Goal: Task Accomplishment & Management: Use online tool/utility

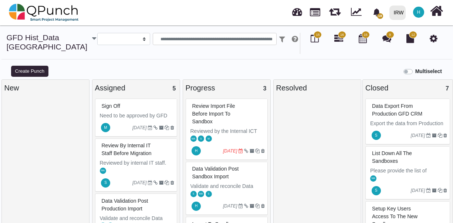
select select
click at [230, 125] on div "Review import file before import to Sandbox" at bounding box center [227, 114] width 74 height 27
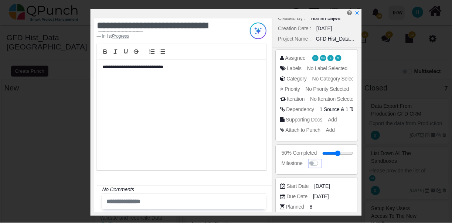
scroll to position [16, 0]
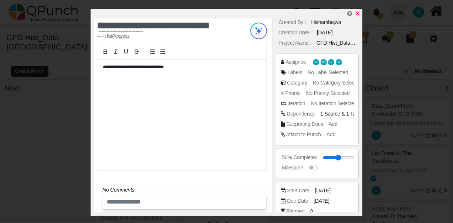
click at [357, 13] on icon "x" at bounding box center [357, 13] width 6 height 6
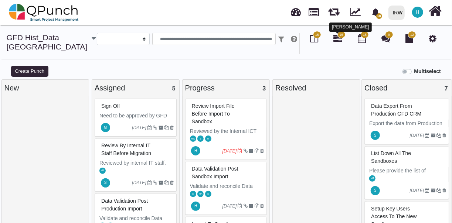
click at [340, 41] on icon at bounding box center [338, 38] width 9 height 9
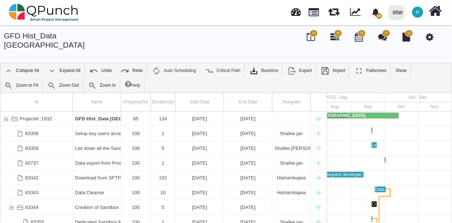
scroll to position [0, 26]
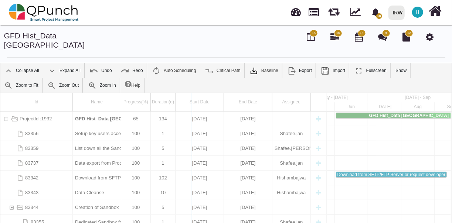
drag, startPoint x: 327, startPoint y: 137, endPoint x: 190, endPoint y: 142, distance: 137.6
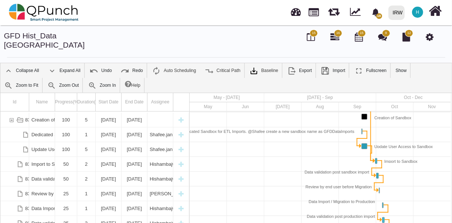
scroll to position [0, 0]
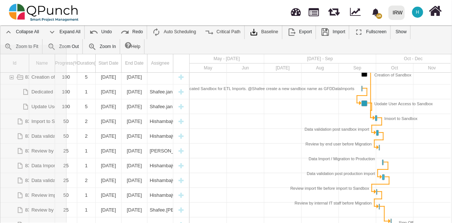
drag, startPoint x: 28, startPoint y: 61, endPoint x: 72, endPoint y: 61, distance: 44.0
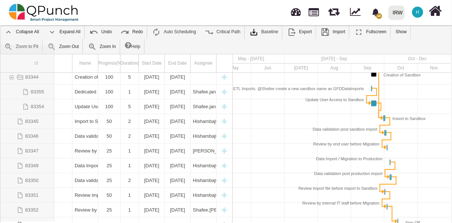
drag, startPoint x: 72, startPoint y: 58, endPoint x: 54, endPoint y: 60, distance: 18.2
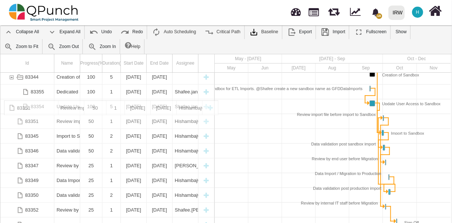
drag, startPoint x: 41, startPoint y: 183, endPoint x: 41, endPoint y: 105, distance: 77.6
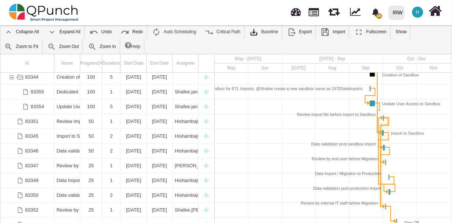
click at [385, 122] on div "Link Review import file before import to Sandbox (end) Review by internal IT st…" at bounding box center [384, 125] width 15 height 7
drag, startPoint x: 385, startPoint y: 113, endPoint x: 405, endPoint y: 104, distance: 22.3
click at [405, 104] on div "Creation of Sandbox Dedicated Sandbox for ETL Imports. @Shafee create a new san…" at bounding box center [333, 152] width 236 height 159
click at [388, 122] on div "Link Review import file before import to Sandbox (end) Review by internal IT st…" at bounding box center [384, 125] width 15 height 7
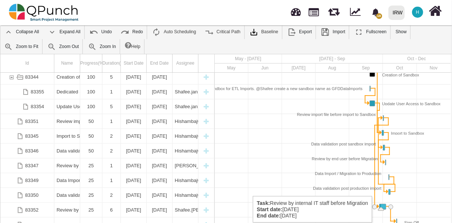
drag, startPoint x: 383, startPoint y: 197, endPoint x: 377, endPoint y: 193, distance: 7.5
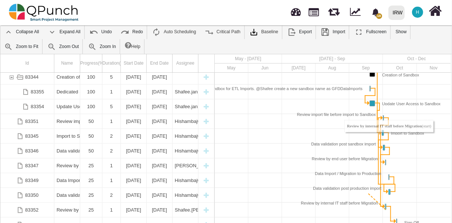
drag, startPoint x: 380, startPoint y: 196, endPoint x: 367, endPoint y: 184, distance: 17.8
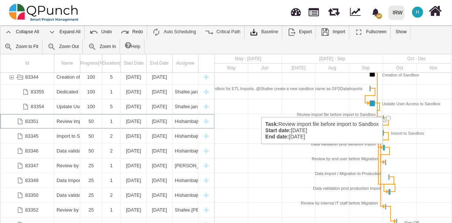
click at [388, 116] on div "Task: Review import file before import to Sandbox Start date: 01-10-2025 End da…" at bounding box center [388, 118] width 5 height 5
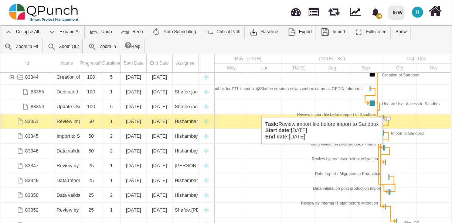
click at [388, 116] on div "Task: Review import file before import to Sandbox Start date: 01-10-2025 End da…" at bounding box center [388, 118] width 5 height 5
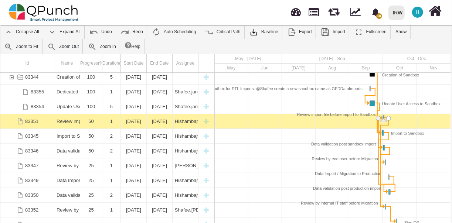
click at [388, 116] on div "Task: Review import file before import to Sandbox Start date: 01-10-2025 End da…" at bounding box center [388, 118] width 5 height 5
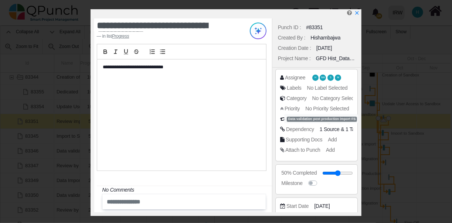
click at [335, 132] on span "1 Source" at bounding box center [330, 129] width 20 height 6
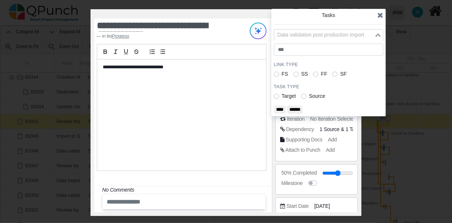
click at [373, 41] on div "Data validation post production import Loading... Download from SFTP/FTP Server…" at bounding box center [328, 35] width 109 height 12
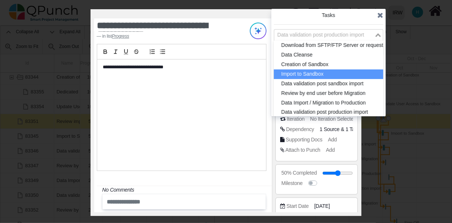
click at [337, 71] on li "Import to Sandbox" at bounding box center [328, 74] width 109 height 10
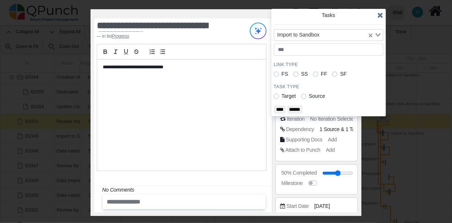
click at [282, 111] on input "****" at bounding box center [280, 110] width 12 height 8
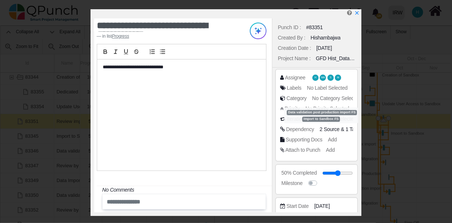
click at [337, 132] on span "2 Source" at bounding box center [330, 129] width 20 height 6
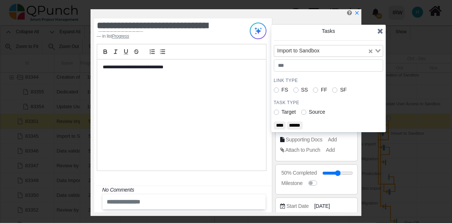
click at [380, 32] on icon at bounding box center [380, 30] width 6 height 7
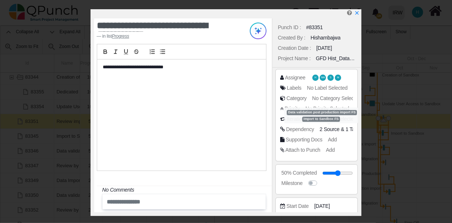
click at [330, 127] on span "2 Source" at bounding box center [330, 129] width 20 height 6
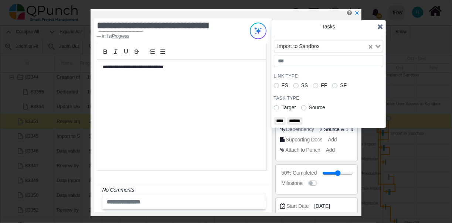
click at [378, 26] on icon at bounding box center [380, 26] width 6 height 7
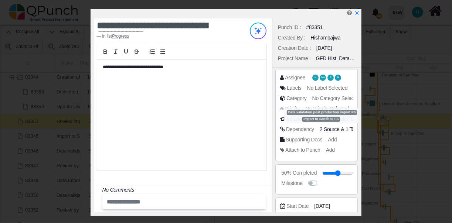
click at [324, 129] on span "2 Source" at bounding box center [330, 129] width 20 height 6
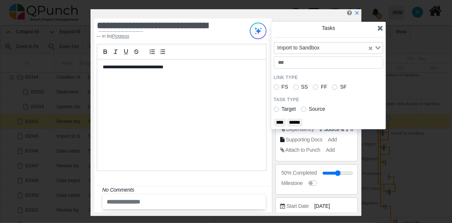
click at [377, 49] on icon "Search for option" at bounding box center [378, 48] width 5 height 4
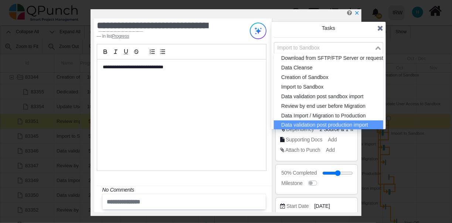
click at [341, 122] on li "Data validation post production import" at bounding box center [328, 125] width 109 height 10
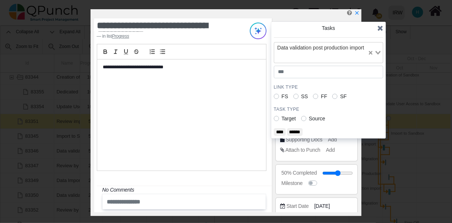
click at [295, 136] on input "******" at bounding box center [295, 132] width 16 height 8
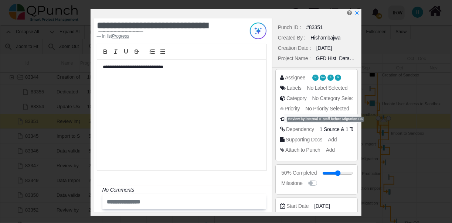
click at [348, 128] on span "1 Target" at bounding box center [355, 129] width 18 height 6
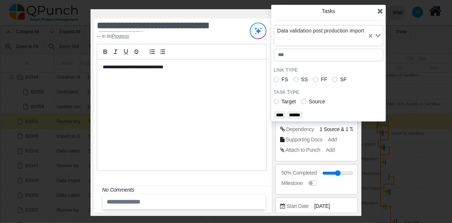
click at [372, 38] on icon "Clear Selected" at bounding box center [371, 36] width 4 height 4
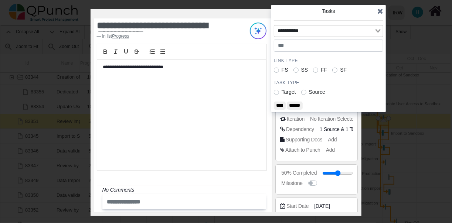
click at [380, 8] on icon at bounding box center [380, 10] width 6 height 7
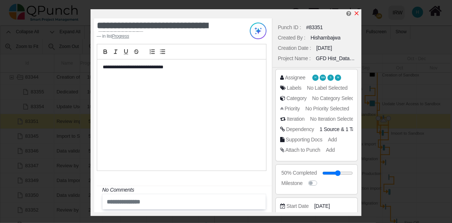
click at [357, 15] on icon "x" at bounding box center [357, 13] width 4 height 4
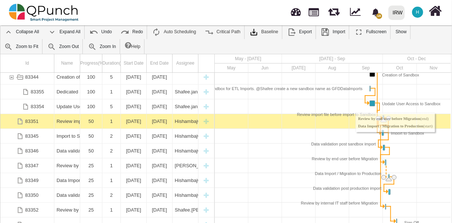
drag, startPoint x: 390, startPoint y: 152, endPoint x: 386, endPoint y: 170, distance: 18.2
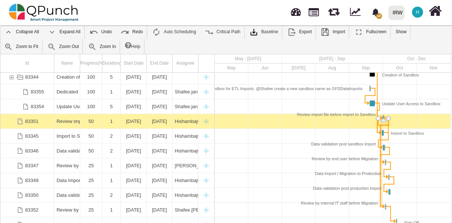
click at [380, 187] on div "Link Review import file before import to Sandbox (end) Review by internal IT st…" at bounding box center [380, 166] width 1 height 82
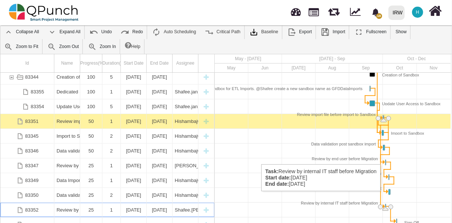
click at [386, 204] on div "Task: Review by internal IT staff before Migration Start date: 03-10-2025 End d…" at bounding box center [387, 206] width 3 height 5
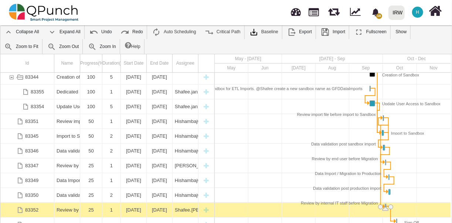
click at [386, 204] on div "Task: Review by internal IT staff before Migration Start date: 03-10-2025 End d…" at bounding box center [387, 206] width 3 height 5
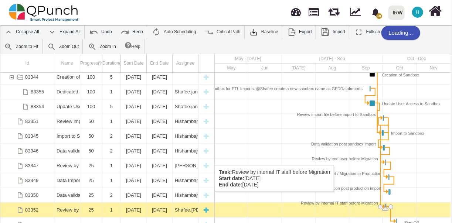
click at [128, 203] on div "[DATE]" at bounding box center [133, 210] width 21 height 14
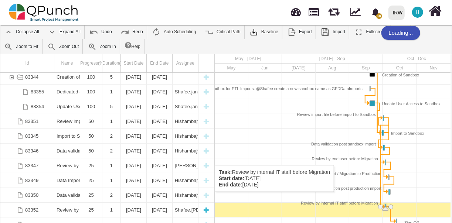
click at [128, 203] on div "[DATE]" at bounding box center [133, 210] width 21 height 14
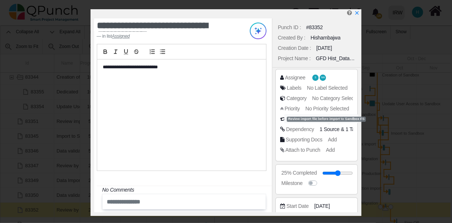
click at [325, 127] on span "1 Source" at bounding box center [330, 129] width 20 height 6
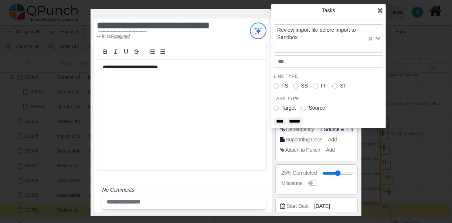
click at [370, 38] on icon "Clear Selected" at bounding box center [371, 39] width 4 height 4
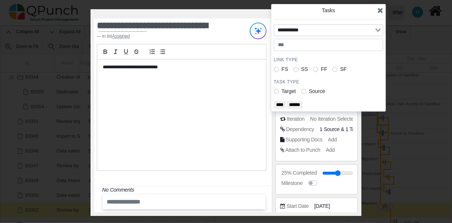
click at [302, 102] on input "******" at bounding box center [295, 105] width 16 height 8
click at [381, 9] on icon at bounding box center [380, 10] width 6 height 7
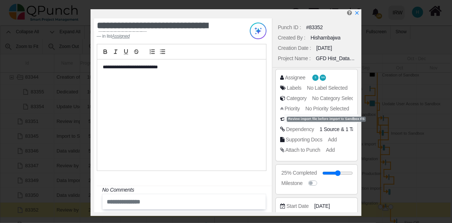
click at [326, 127] on span "1 Source" at bounding box center [330, 129] width 20 height 6
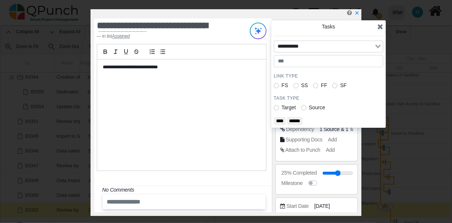
click at [300, 120] on input "******" at bounding box center [295, 121] width 16 height 8
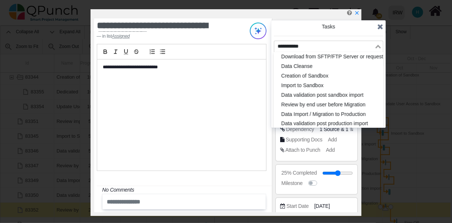
click at [371, 44] on input "Search for option" at bounding box center [324, 47] width 99 height 8
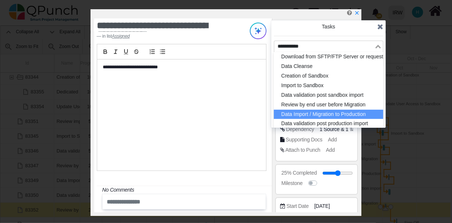
scroll to position [21, 0]
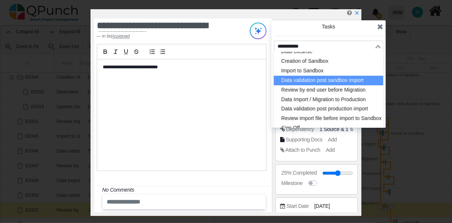
click at [338, 76] on li "Data validation post sandbox import" at bounding box center [328, 81] width 109 height 10
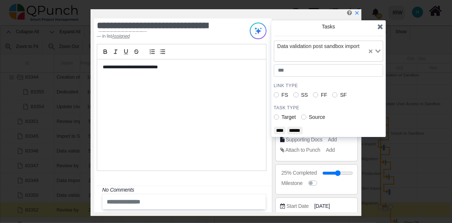
click at [279, 129] on input "****" at bounding box center [280, 131] width 12 height 8
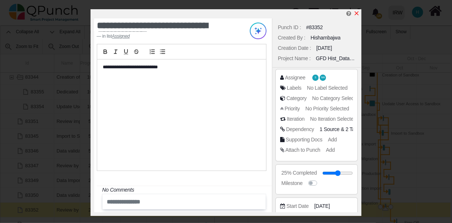
click at [358, 13] on icon "x" at bounding box center [357, 13] width 4 height 4
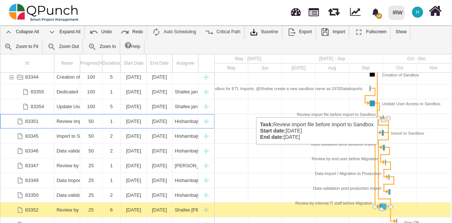
click at [383, 115] on div "Task: Review import file before import to Sandbox Start date: 01-10-2025 End da…" at bounding box center [382, 117] width 3 height 5
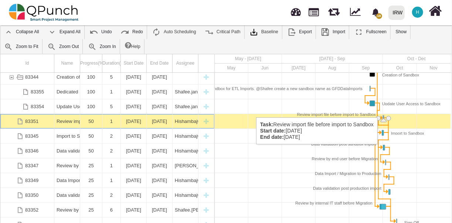
click at [383, 115] on div "Task: Review import file before import to Sandbox Start date: 01-10-2025 End da…" at bounding box center [382, 117] width 3 height 5
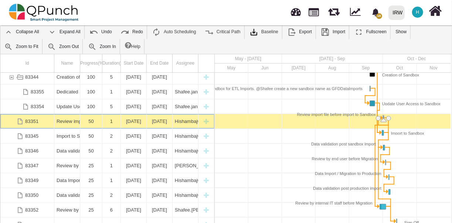
click at [383, 115] on div "Task: Review import file before import to Sandbox Start date: 01-10-2025 End da…" at bounding box center [382, 117] width 3 height 5
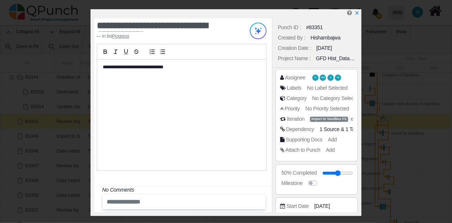
click at [329, 130] on span "1 Source" at bounding box center [330, 129] width 20 height 6
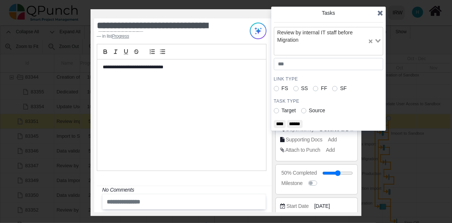
click at [382, 12] on icon at bounding box center [380, 12] width 6 height 7
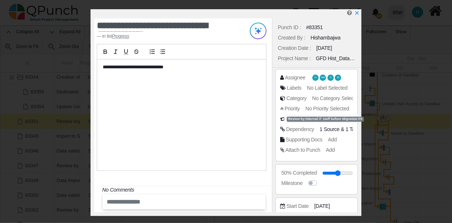
click at [349, 130] on span "1 Target" at bounding box center [355, 129] width 18 height 6
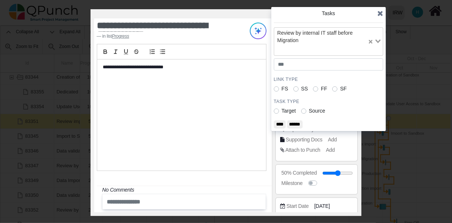
click at [298, 122] on input "******" at bounding box center [295, 124] width 16 height 8
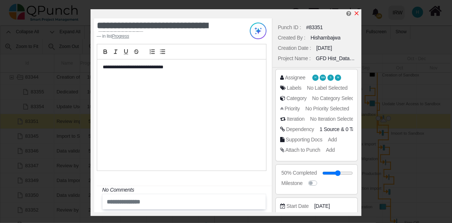
click at [357, 12] on icon "x" at bounding box center [357, 13] width 6 height 6
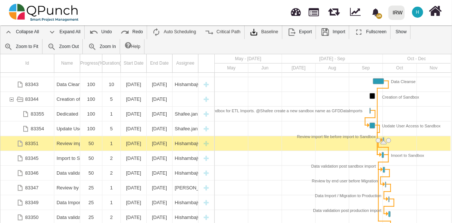
scroll to position [65, 0]
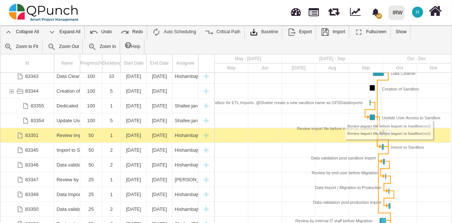
drag, startPoint x: 389, startPoint y: 123, endPoint x: 381, endPoint y: 137, distance: 16.6
drag, startPoint x: 388, startPoint y: 122, endPoint x: 392, endPoint y: 126, distance: 5.5
drag, startPoint x: 388, startPoint y: 123, endPoint x: 382, endPoint y: 136, distance: 14.9
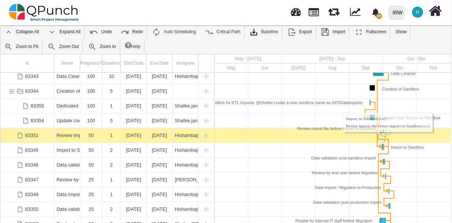
drag, startPoint x: 377, startPoint y: 137, endPoint x: 388, endPoint y: 123, distance: 17.4
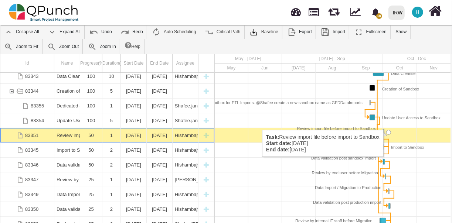
click at [388, 130] on div "Task: Review import file before import to Sandbox Start date: 01-10-2025 End da…" at bounding box center [388, 132] width 5 height 5
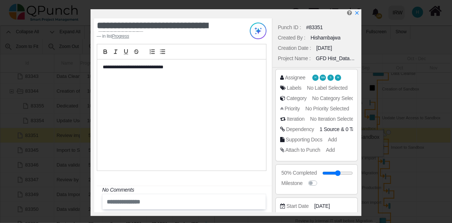
click at [349, 129] on span "0 Target" at bounding box center [355, 129] width 18 height 6
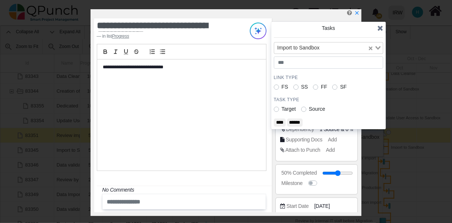
click at [285, 120] on input "****" at bounding box center [280, 123] width 12 height 8
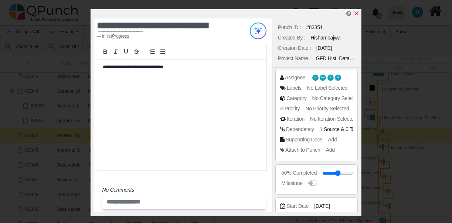
click at [358, 11] on icon "x" at bounding box center [357, 13] width 6 height 6
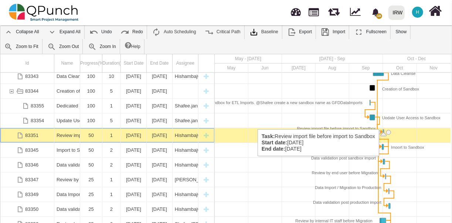
click at [384, 129] on div "Task: Review import file before import to Sandbox Start date: 01-10-2025 End da…" at bounding box center [384, 131] width 3 height 5
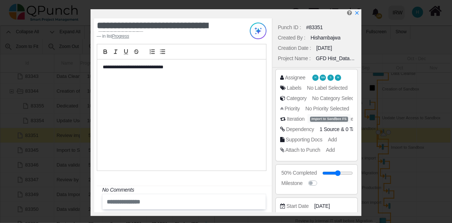
click at [329, 128] on span "1 Source" at bounding box center [330, 129] width 20 height 6
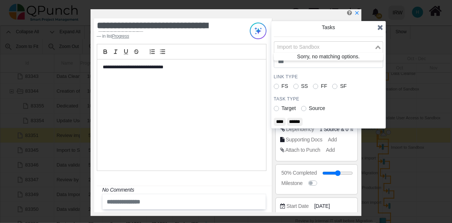
click at [379, 45] on icon "Search for option" at bounding box center [378, 47] width 5 height 4
click at [357, 49] on input "Search for option" at bounding box center [324, 47] width 99 height 8
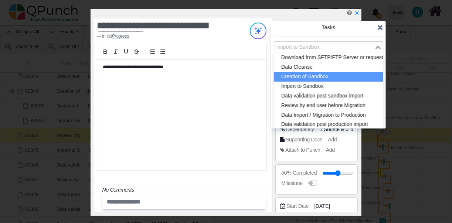
click at [358, 78] on li "Creation of Sandbox" at bounding box center [328, 77] width 109 height 10
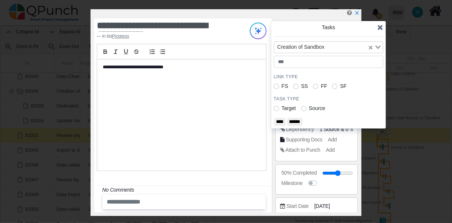
click at [370, 47] on icon "Clear Selected" at bounding box center [371, 48] width 4 height 4
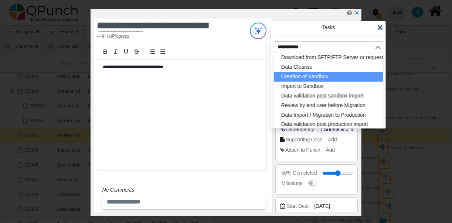
click at [377, 45] on icon "Search for option" at bounding box center [378, 47] width 5 height 4
click at [332, 77] on li "Creation of Sandbox" at bounding box center [328, 77] width 109 height 10
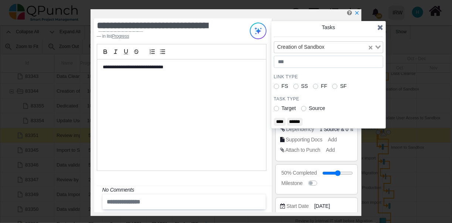
click at [282, 86] on label "FS" at bounding box center [285, 86] width 7 height 8
click at [309, 109] on label "Source" at bounding box center [317, 109] width 16 height 8
click at [281, 119] on input "****" at bounding box center [280, 122] width 12 height 8
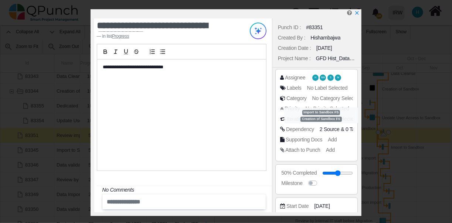
click at [333, 129] on span "2 Source" at bounding box center [330, 129] width 20 height 6
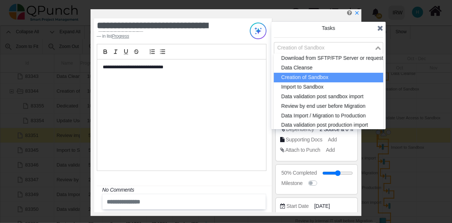
click at [377, 48] on icon "Search for option" at bounding box center [378, 48] width 5 height 4
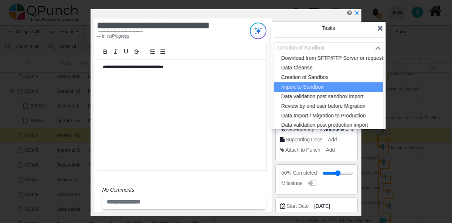
click at [335, 84] on li "Import to Sandbox" at bounding box center [328, 87] width 109 height 10
type input "*"
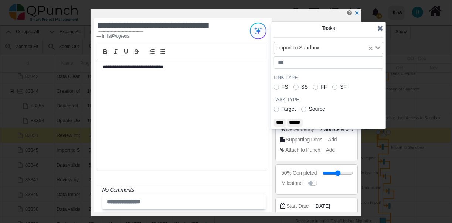
click at [300, 120] on input "******" at bounding box center [295, 123] width 16 height 8
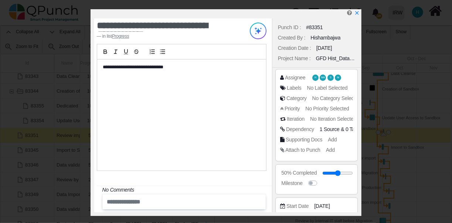
click at [348, 129] on span "0 Target" at bounding box center [355, 129] width 18 height 6
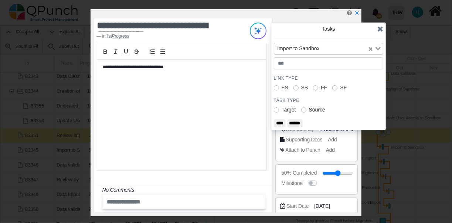
click at [282, 109] on label "Target" at bounding box center [289, 110] width 14 height 8
click at [277, 122] on input "****" at bounding box center [280, 123] width 12 height 8
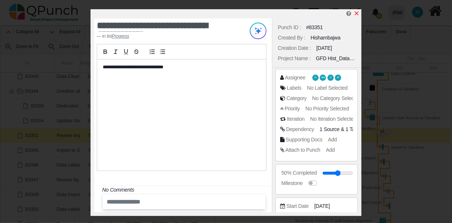
click at [357, 13] on icon "x" at bounding box center [357, 13] width 6 height 6
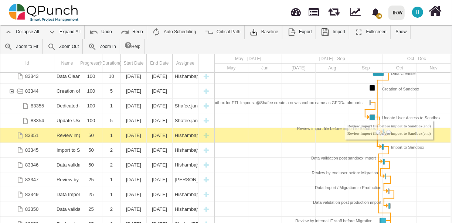
drag, startPoint x: 388, startPoint y: 124, endPoint x: 381, endPoint y: 137, distance: 14.6
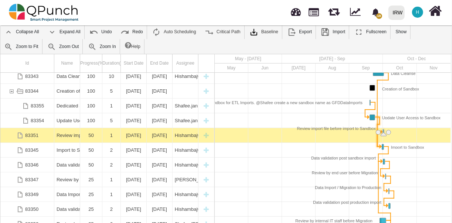
click at [380, 121] on div "Link Update User Access to Sandbox (end) Import to Sandbox (start)" at bounding box center [377, 136] width 7 height 30
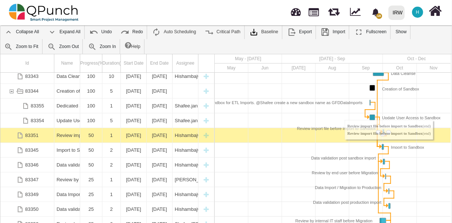
drag, startPoint x: 388, startPoint y: 122, endPoint x: 405, endPoint y: 126, distance: 16.9
drag, startPoint x: 390, startPoint y: 122, endPoint x: 397, endPoint y: 131, distance: 10.9
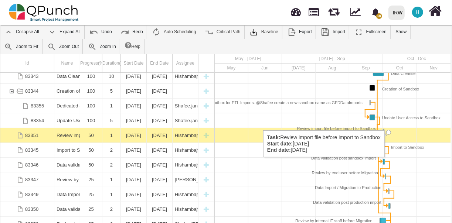
click at [390, 130] on div "Task: Review import file before import to Sandbox Start date: 01-10-2025 End da…" at bounding box center [388, 132] width 5 height 5
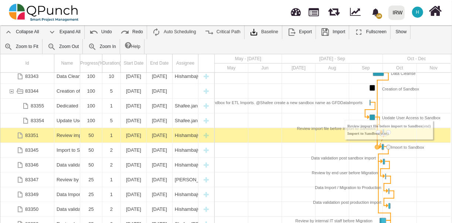
drag, startPoint x: 390, startPoint y: 123, endPoint x: 378, endPoint y: 137, distance: 18.6
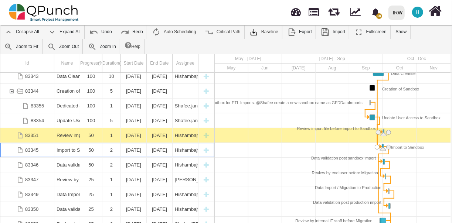
click at [378, 145] on div "Task: Import to Sandbox Start date: 30-09-2025 End date: 01-10-2025" at bounding box center [377, 147] width 5 height 5
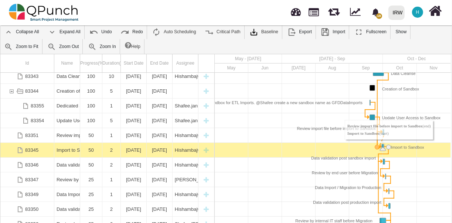
drag, startPoint x: 390, startPoint y: 122, endPoint x: 379, endPoint y: 138, distance: 19.8
drag, startPoint x: 389, startPoint y: 123, endPoint x: 383, endPoint y: 140, distance: 17.4
drag, startPoint x: 388, startPoint y: 123, endPoint x: 377, endPoint y: 139, distance: 19.1
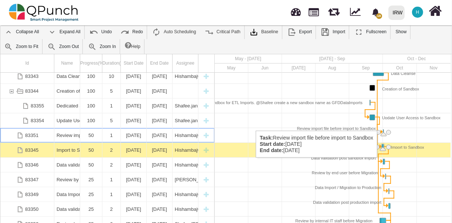
click at [382, 129] on div "Task: Review import file before import to Sandbox Start date: 01-10-2025 End da…" at bounding box center [382, 131] width 3 height 5
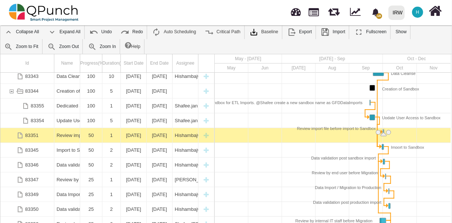
click at [382, 129] on div "Task: Review import file before import to Sandbox Start date: 01-10-2025 End da…" at bounding box center [382, 131] width 3 height 5
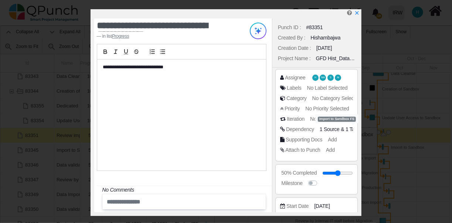
click at [351, 128] on span "1 Target" at bounding box center [355, 129] width 18 height 6
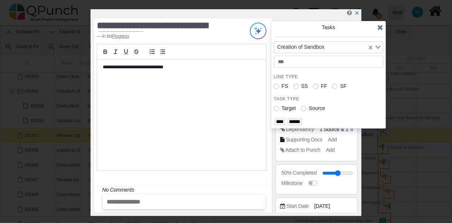
click at [379, 25] on icon at bounding box center [380, 27] width 6 height 7
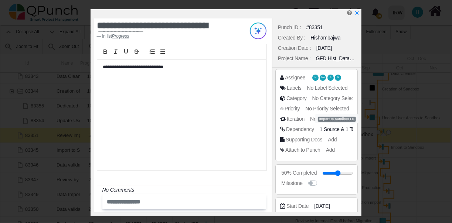
click at [349, 131] on span "1 Target" at bounding box center [355, 129] width 18 height 6
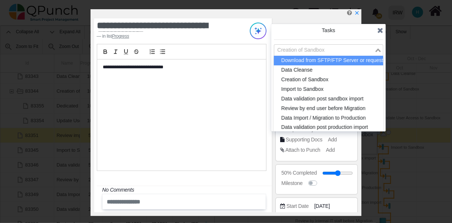
click at [379, 50] on icon "Search for option" at bounding box center [378, 50] width 5 height 4
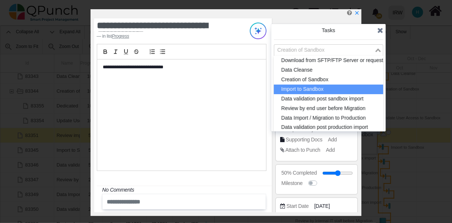
click at [331, 88] on li "Import to Sandbox" at bounding box center [328, 90] width 109 height 10
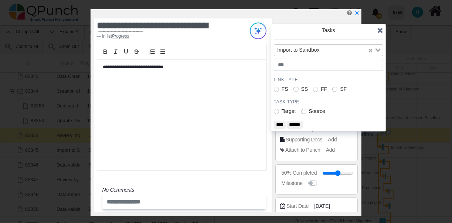
click at [281, 123] on input "****" at bounding box center [280, 125] width 12 height 8
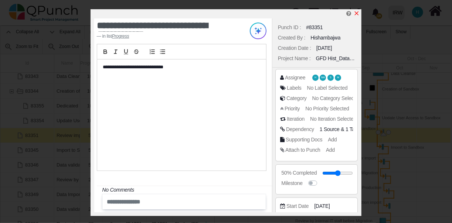
click at [357, 13] on icon "x" at bounding box center [357, 13] width 6 height 6
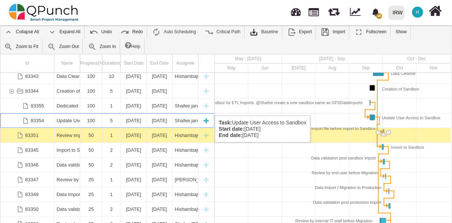
click at [128, 113] on div "[DATE]" at bounding box center [133, 120] width 21 height 14
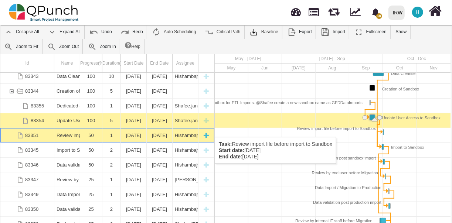
click at [126, 130] on div "[DATE]" at bounding box center [133, 135] width 21 height 14
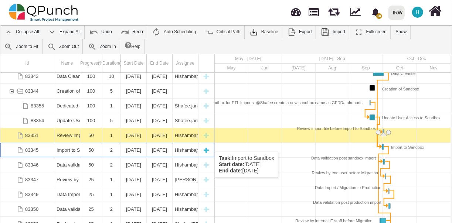
click at [126, 144] on div "[DATE]" at bounding box center [133, 150] width 21 height 14
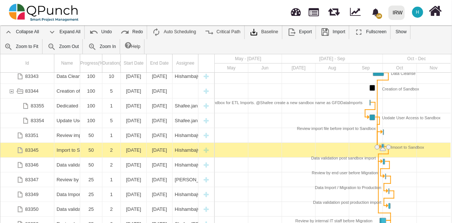
click at [126, 144] on div "[DATE]" at bounding box center [133, 150] width 21 height 14
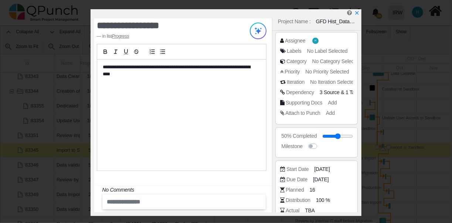
scroll to position [40, 0]
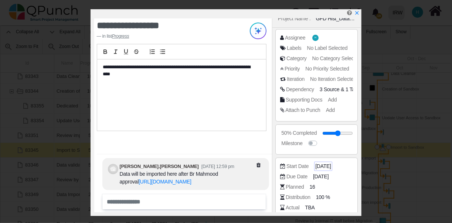
click at [329, 164] on span "[DATE]" at bounding box center [323, 167] width 16 height 8
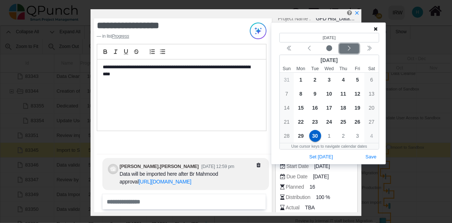
click at [350, 47] on icon "chevron left" at bounding box center [349, 48] width 6 height 6
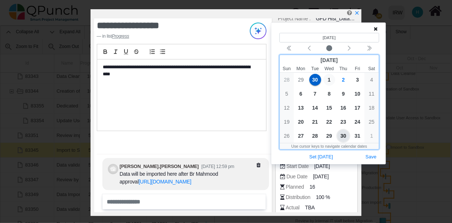
click at [330, 78] on span "1" at bounding box center [329, 80] width 12 height 12
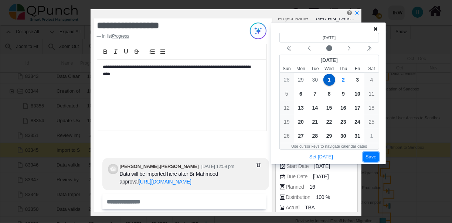
click at [369, 156] on button "Save" at bounding box center [371, 157] width 16 height 10
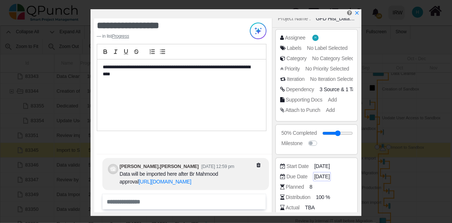
click at [329, 175] on span "[DATE]" at bounding box center [322, 177] width 16 height 8
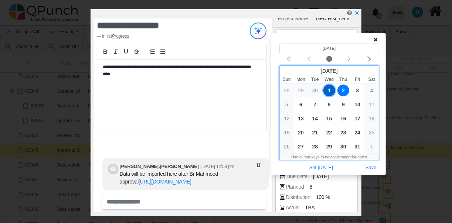
click at [343, 90] on span "2" at bounding box center [343, 91] width 12 height 12
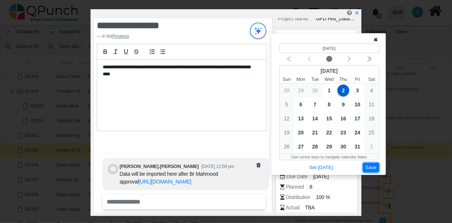
click at [371, 170] on button "Save" at bounding box center [371, 168] width 16 height 10
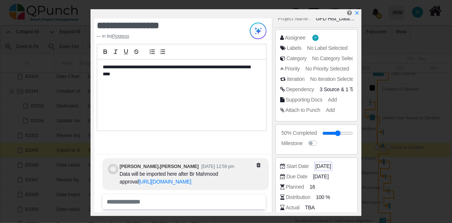
click at [323, 167] on span "[DATE]" at bounding box center [323, 167] width 16 height 8
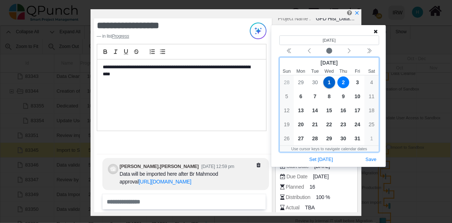
click at [344, 81] on span "2" at bounding box center [343, 83] width 12 height 12
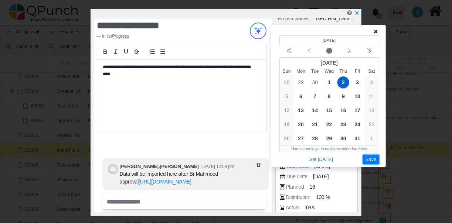
click at [369, 158] on button "Save" at bounding box center [371, 160] width 16 height 10
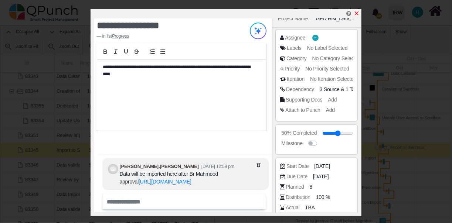
click at [359, 14] on icon "x" at bounding box center [357, 13] width 6 height 6
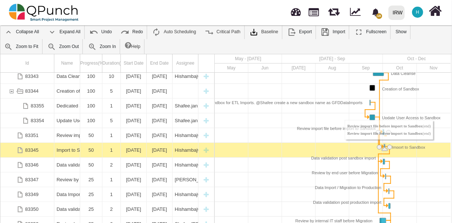
drag, startPoint x: 388, startPoint y: 123, endPoint x: 397, endPoint y: 126, distance: 9.6
drag, startPoint x: 389, startPoint y: 123, endPoint x: 381, endPoint y: 140, distance: 18.8
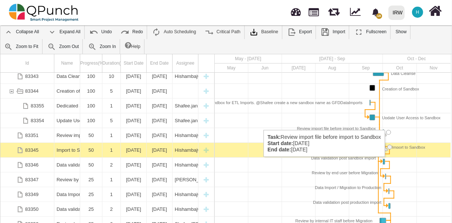
click at [390, 130] on div "Task: Review import file before import to Sandbox Start date: 01-10-2025 End da…" at bounding box center [388, 132] width 5 height 5
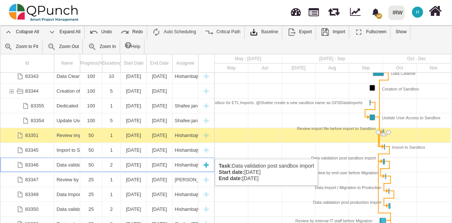
click at [140, 158] on div "[DATE]" at bounding box center [133, 165] width 21 height 14
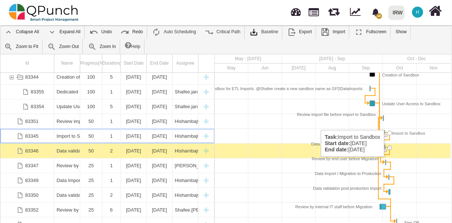
scroll to position [92, 0]
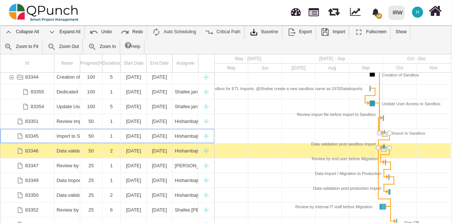
click at [389, 131] on div "Task: Import to Sandbox Start date: 02-10-2025 End date: 02-10-2025" at bounding box center [389, 133] width 5 height 5
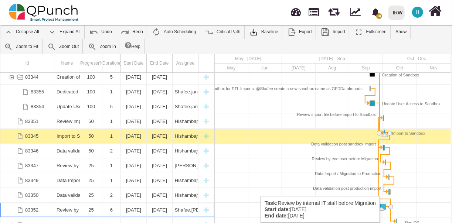
click at [385, 204] on div "Task: Review by internal IT staff before Migration Start date: 28-09-2025 End d…" at bounding box center [383, 206] width 6 height 5
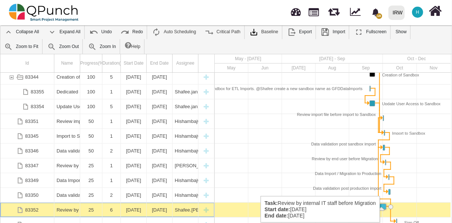
click at [385, 204] on div "Task: Review by internal IT staff before Migration Start date: 28-09-2025 End d…" at bounding box center [383, 206] width 6 height 5
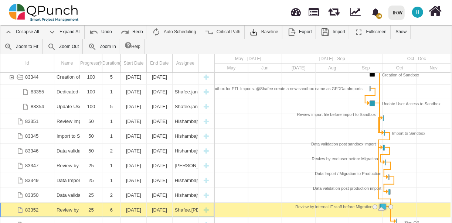
click at [385, 204] on div "Task: Review by internal IT staff before Migration Start date: 28-09-2025 End d…" at bounding box center [383, 206] width 6 height 5
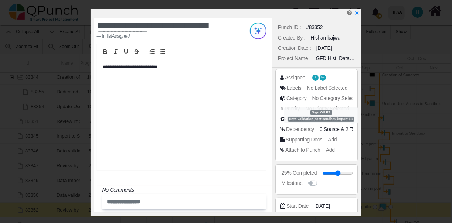
click at [349, 129] on span "2 Target" at bounding box center [355, 129] width 18 height 6
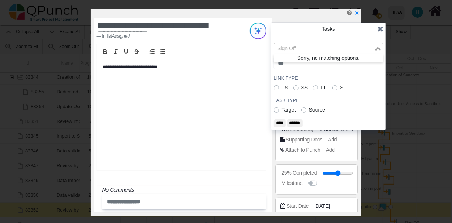
click at [379, 47] on icon "Search for option" at bounding box center [378, 49] width 5 height 4
click at [379, 48] on icon "Search for option" at bounding box center [378, 49] width 5 height 4
click at [379, 27] on icon at bounding box center [380, 28] width 6 height 7
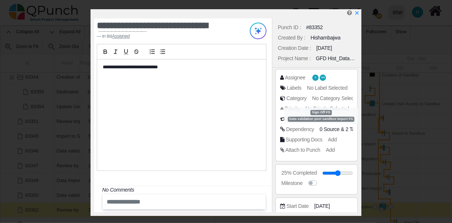
click at [346, 129] on span "2 Target" at bounding box center [355, 129] width 18 height 6
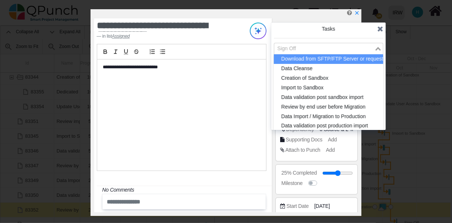
click at [358, 45] on input "Search for option" at bounding box center [324, 49] width 99 height 8
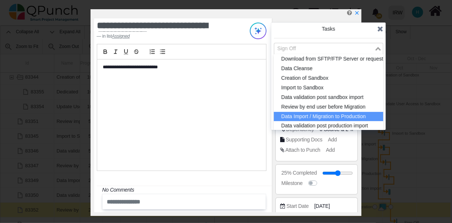
scroll to position [21, 0]
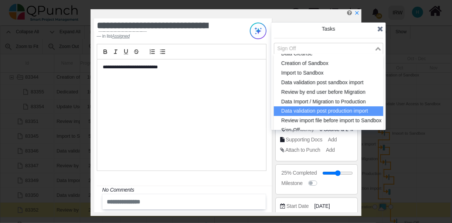
click at [340, 106] on li "Data validation post production import" at bounding box center [328, 111] width 109 height 10
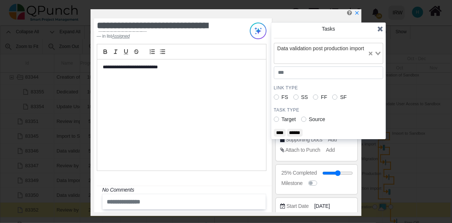
click at [309, 123] on label "Source" at bounding box center [317, 120] width 16 height 8
click at [280, 137] on input "****" at bounding box center [280, 133] width 12 height 8
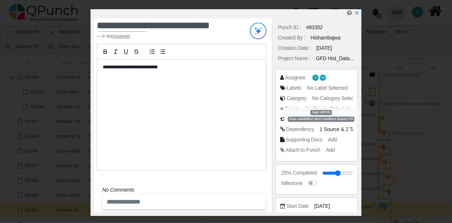
click at [347, 131] on span "2 Target" at bounding box center [355, 129] width 18 height 6
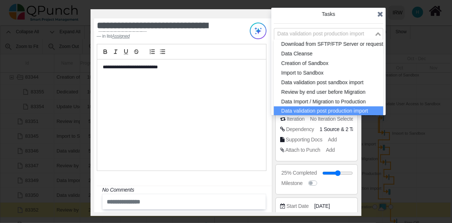
click at [378, 40] on div "Data validation post production import Loading... Download from SFTP/FTP Server…" at bounding box center [328, 34] width 109 height 12
click at [337, 111] on li "Data validation post production import" at bounding box center [328, 111] width 109 height 10
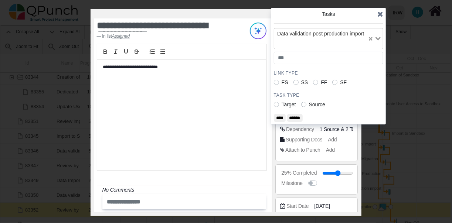
click at [282, 109] on label "Target" at bounding box center [289, 105] width 14 height 8
click at [295, 122] on input "******" at bounding box center [295, 118] width 16 height 8
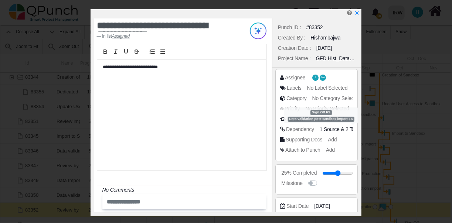
click at [350, 129] on span "2 Target" at bounding box center [355, 129] width 18 height 6
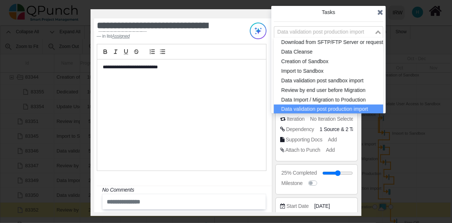
click at [377, 38] on div "Data validation post production import Loading... Download from SFTP/FTP Server…" at bounding box center [328, 32] width 109 height 12
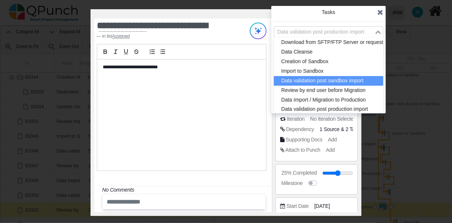
click at [363, 78] on li "Data validation post sandbox import" at bounding box center [328, 81] width 109 height 10
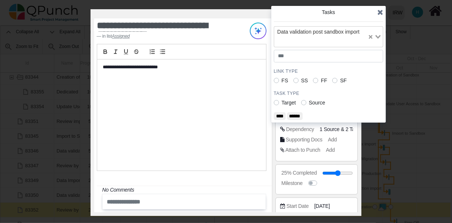
click at [295, 113] on input "******" at bounding box center [295, 116] width 16 height 8
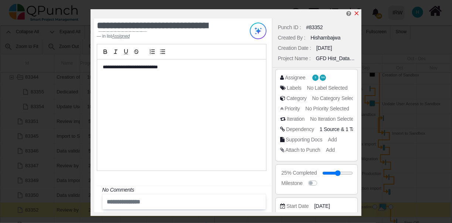
click at [359, 12] on icon "x" at bounding box center [357, 13] width 4 height 4
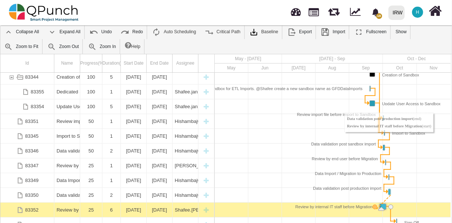
drag, startPoint x: 396, startPoint y: 184, endPoint x: 375, endPoint y: 200, distance: 26.6
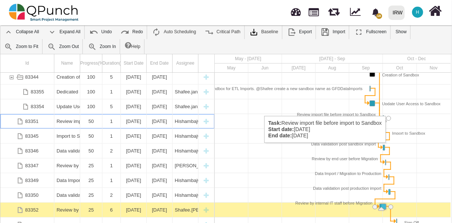
click at [391, 116] on div "Task: Review import file before import to Sandbox Start date: 01-10-2025 End da…" at bounding box center [388, 118] width 5 height 5
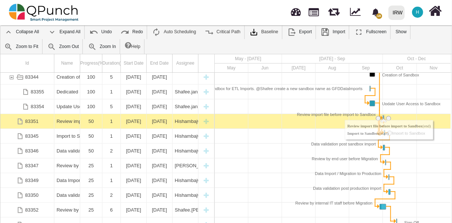
drag, startPoint x: 389, startPoint y: 107, endPoint x: 379, endPoint y: 125, distance: 21.2
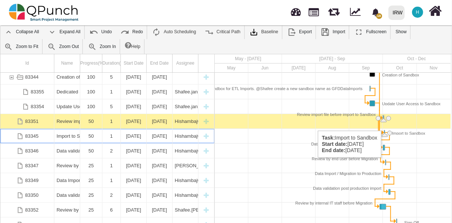
click at [386, 130] on div "Task: Import to Sandbox Start date: 02-10-2025 End date: 02-10-2025" at bounding box center [385, 132] width 3 height 5
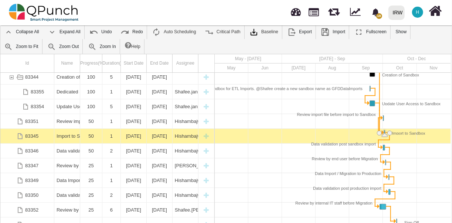
click at [386, 130] on div "Task: Import to Sandbox Start date: 02-10-2025 End date: 02-10-2025" at bounding box center [385, 132] width 3 height 5
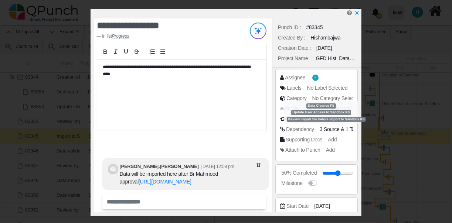
click at [326, 128] on span "3 Source" at bounding box center [330, 129] width 20 height 6
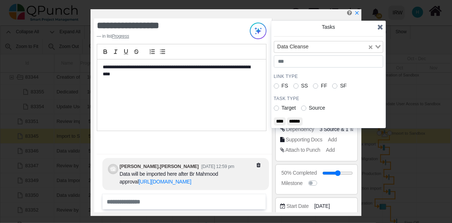
click at [380, 28] on icon at bounding box center [380, 26] width 6 height 7
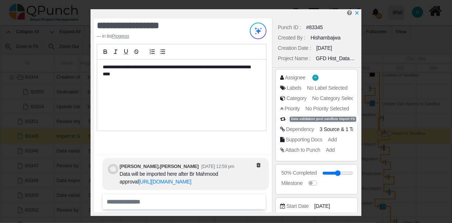
click at [348, 128] on span "1 Target" at bounding box center [355, 129] width 18 height 6
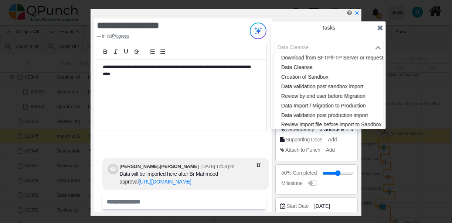
click at [378, 46] on icon "Search for option" at bounding box center [378, 48] width 5 height 4
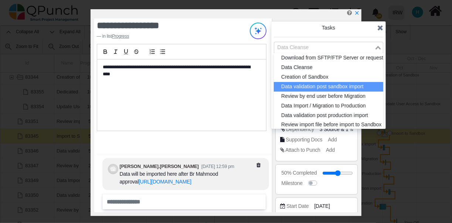
click at [354, 85] on li "Data validation post sandbox import" at bounding box center [328, 87] width 109 height 10
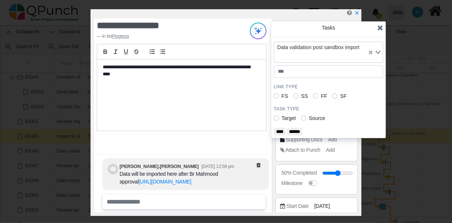
click at [284, 132] on input "****" at bounding box center [280, 132] width 12 height 8
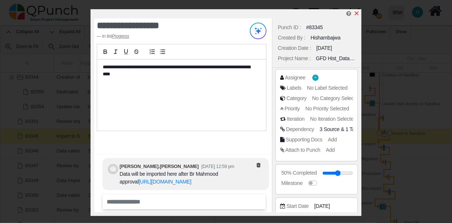
click at [357, 13] on icon "x" at bounding box center [357, 13] width 6 height 6
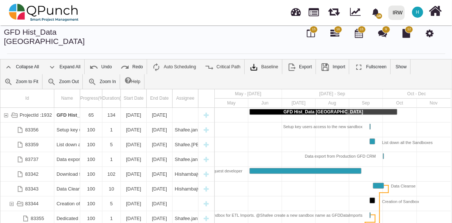
scroll to position [3, 0]
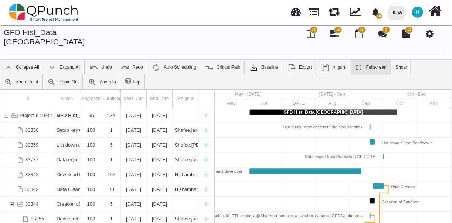
click at [360, 60] on link "Fullscreen" at bounding box center [371, 67] width 40 height 15
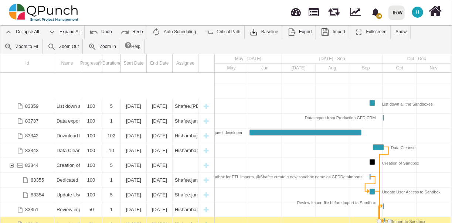
scroll to position [76, 0]
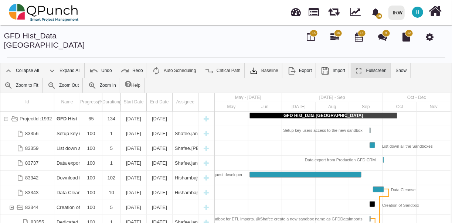
click at [354, 67] on img at bounding box center [358, 71] width 9 height 9
click at [88, 81] on img at bounding box center [92, 85] width 9 height 9
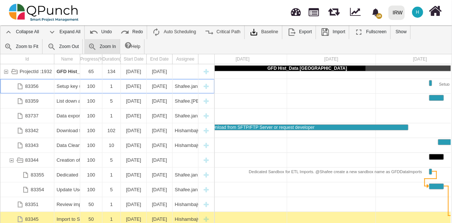
click at [47, 79] on div "83356" at bounding box center [27, 86] width 54 height 14
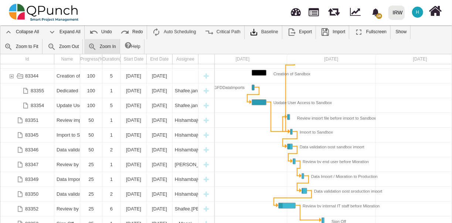
click at [84, 39] on link "Zoom In" at bounding box center [101, 46] width 35 height 15
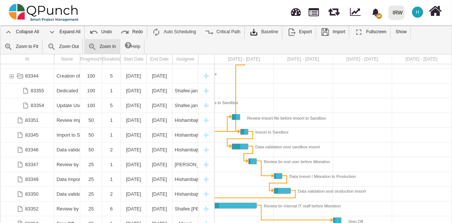
click at [84, 39] on link "Zoom In" at bounding box center [101, 46] width 35 height 15
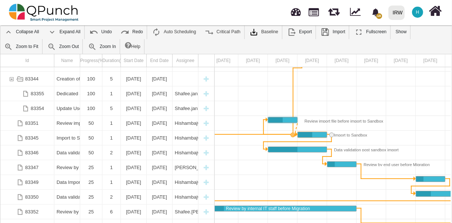
drag, startPoint x: 301, startPoint y: 109, endPoint x: 294, endPoint y: 124, distance: 16.5
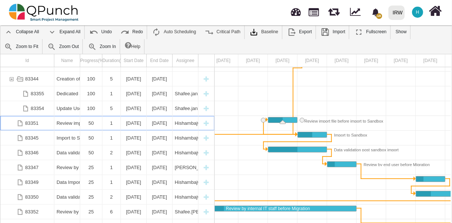
click at [294, 118] on div "Task: Review import file before import to Sandbox Start date: 01-10-2025 End da…" at bounding box center [282, 120] width 29 height 5
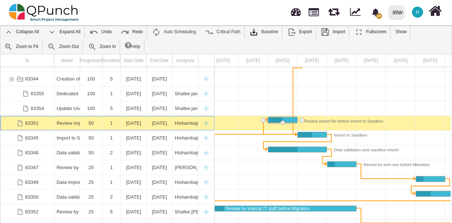
click at [294, 118] on div "Task: Review import file before import to Sandbox Start date: 01-10-2025 End da…" at bounding box center [282, 120] width 29 height 5
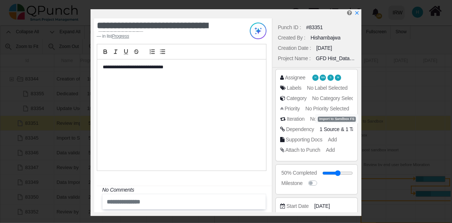
click at [350, 129] on span "1 Target" at bounding box center [355, 129] width 18 height 6
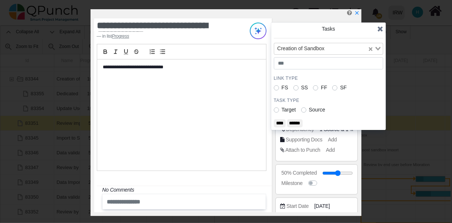
click at [381, 28] on icon at bounding box center [380, 28] width 6 height 7
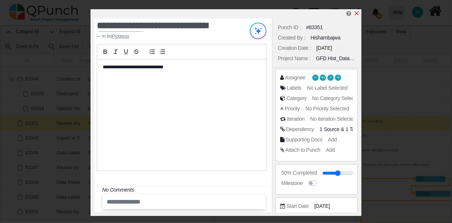
click at [357, 11] on icon "x" at bounding box center [357, 13] width 6 height 6
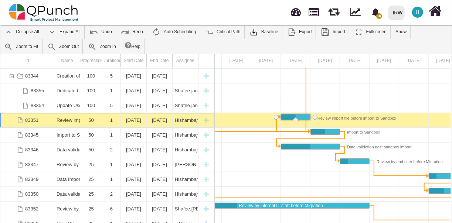
click at [276, 115] on div "Task: Review import file before import to Sandbox Start date: 01-10-2025 End da…" at bounding box center [277, 118] width 7 height 6
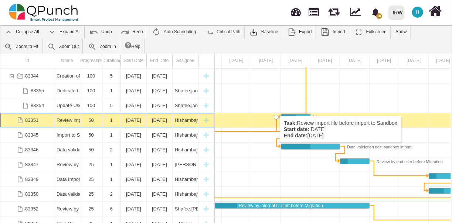
click at [276, 115] on div "Task: Review import file before import to Sandbox Start date: 01-10-2025 End da…" at bounding box center [276, 117] width 5 height 5
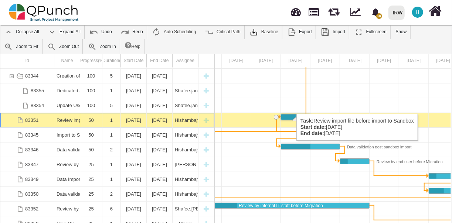
click at [293, 115] on div "Task: Review import file before import to Sandbox Start date: 01-10-2025 End da…" at bounding box center [295, 117] width 29 height 5
click at [292, 115] on div "Task: Review import file before import to Sandbox Start date: 01-10-2025 End da…" at bounding box center [295, 117] width 29 height 5
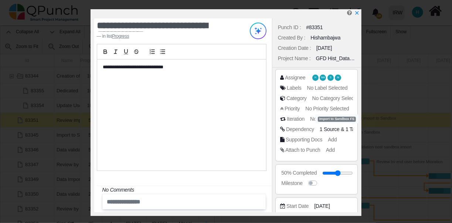
click at [350, 128] on span "1 Target" at bounding box center [355, 129] width 18 height 6
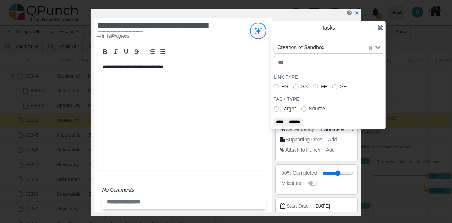
click at [282, 108] on label "Target" at bounding box center [289, 109] width 14 height 8
click at [279, 121] on input "****" at bounding box center [280, 122] width 12 height 8
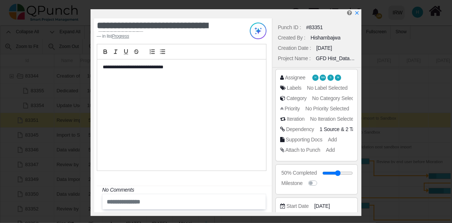
scroll to position [0, 3542]
click at [348, 129] on span "2 Target" at bounding box center [355, 129] width 18 height 6
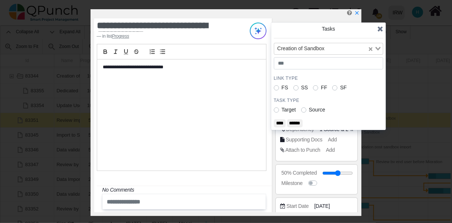
click at [302, 123] on input "******" at bounding box center [295, 123] width 16 height 8
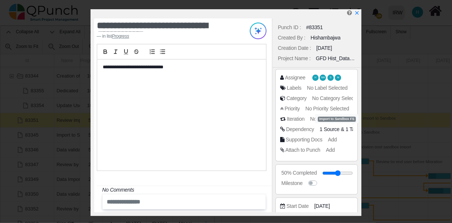
click at [347, 129] on span "1 Target" at bounding box center [355, 129] width 18 height 6
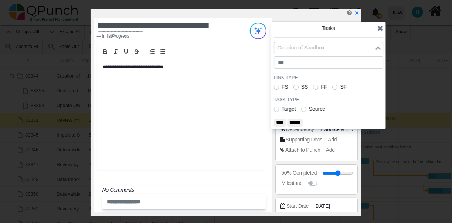
click at [378, 49] on icon "Search for option" at bounding box center [378, 48] width 5 height 4
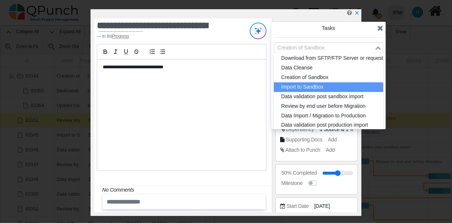
click at [343, 83] on li "Import to Sandbox" at bounding box center [328, 87] width 109 height 10
type input "*"
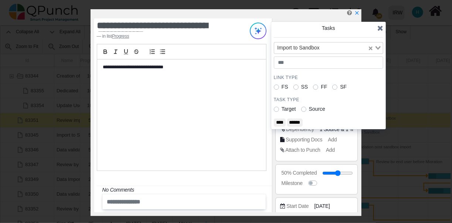
click at [281, 120] on input "****" at bounding box center [280, 123] width 12 height 8
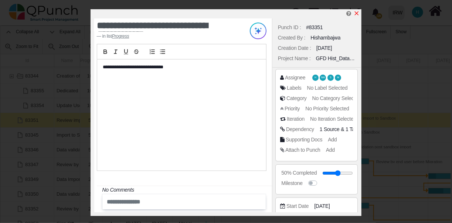
click at [358, 11] on link at bounding box center [357, 13] width 6 height 6
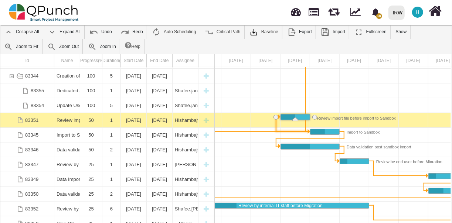
click at [277, 113] on div "Link Import to Sandbox (start) Review import file before import to Sandbox (sta…" at bounding box center [275, 124] width 7 height 22
click at [276, 116] on div "Link Import to Sandbox (start) Review import file before import to Sandbox (sta…" at bounding box center [276, 124] width 1 height 16
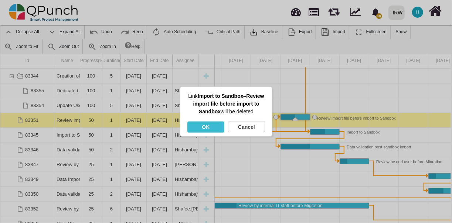
click at [210, 124] on div "OK" at bounding box center [205, 127] width 37 height 11
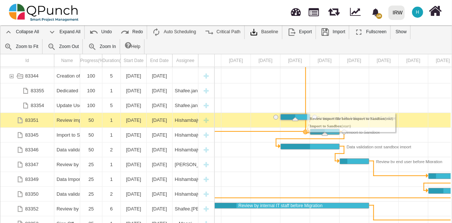
drag, startPoint x: 315, startPoint y: 109, endPoint x: 303, endPoint y: 125, distance: 19.3
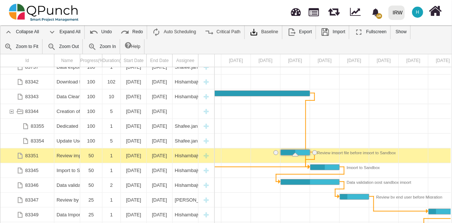
scroll to position [34, 0]
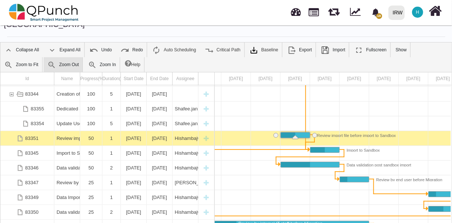
click at [44, 57] on link "Zoom Out" at bounding box center [63, 64] width 39 height 15
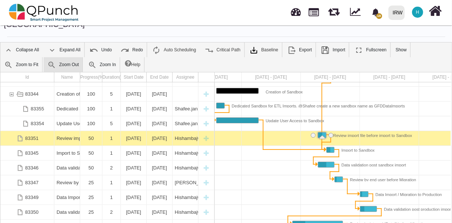
click at [44, 57] on link "Zoom Out" at bounding box center [63, 64] width 39 height 15
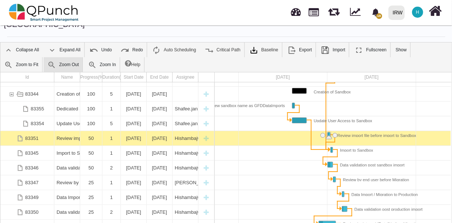
click at [44, 57] on link "Zoom Out" at bounding box center [63, 64] width 39 height 15
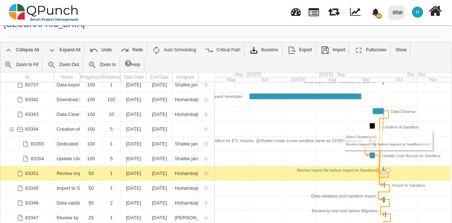
drag, startPoint x: 388, startPoint y: 101, endPoint x: 377, endPoint y: 160, distance: 60.5
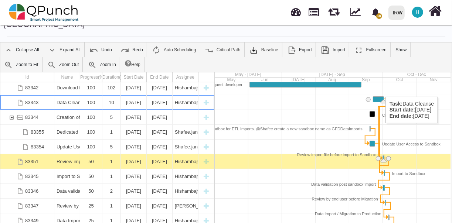
click at [382, 97] on div "Task: Data Cleanse Start date: 22-09-2025 End date: 01-10-2025" at bounding box center [378, 99] width 10 height 5
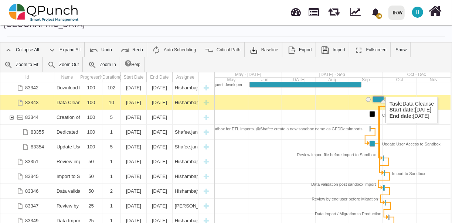
click at [382, 97] on div "Task: Data Cleanse Start date: 22-09-2025 End date: 01-10-2025" at bounding box center [378, 99] width 10 height 5
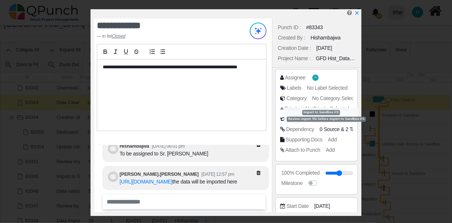
click at [350, 128] on span "2 Target" at bounding box center [355, 129] width 18 height 6
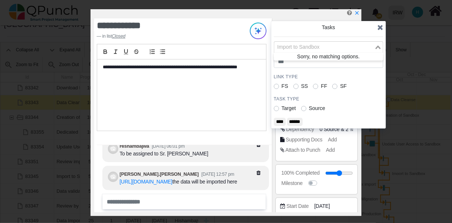
click at [378, 45] on icon "Search for option" at bounding box center [378, 47] width 5 height 4
click at [303, 118] on input "******" at bounding box center [295, 122] width 16 height 8
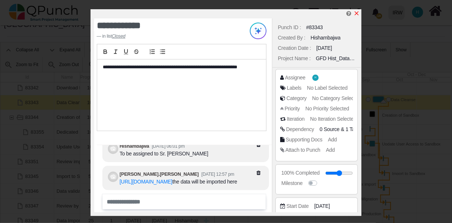
click at [357, 15] on icon "x" at bounding box center [357, 13] width 6 height 6
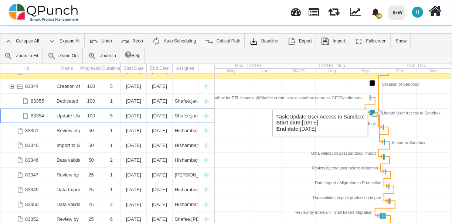
click at [373, 110] on div "Task: Update User Access to Sandbox Start date: 19-09-2025 End date: 23-09-2025" at bounding box center [372, 112] width 5 height 5
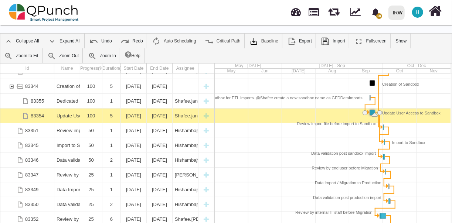
click at [373, 110] on div "Task: Update User Access to Sandbox Start date: 19-09-2025 End date: 23-09-2025" at bounding box center [372, 112] width 5 height 5
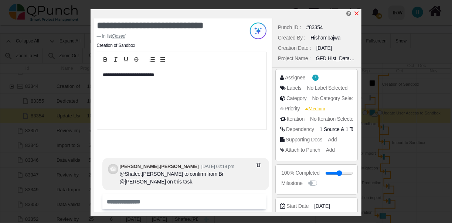
click at [357, 13] on icon "x" at bounding box center [357, 13] width 4 height 4
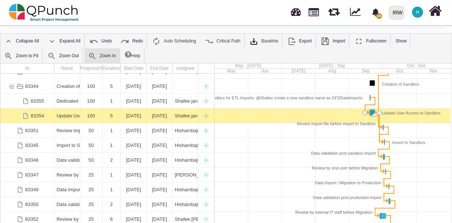
click at [84, 48] on link "Zoom In" at bounding box center [101, 55] width 35 height 15
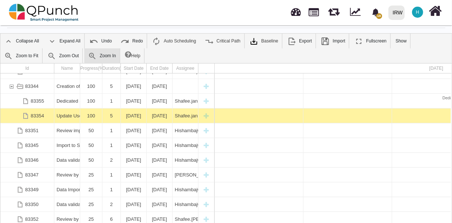
scroll to position [0, 194]
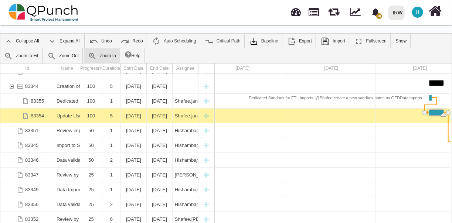
click at [84, 48] on link "Zoom In" at bounding box center [101, 55] width 35 height 15
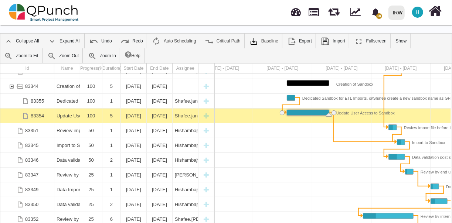
scroll to position [0, 938]
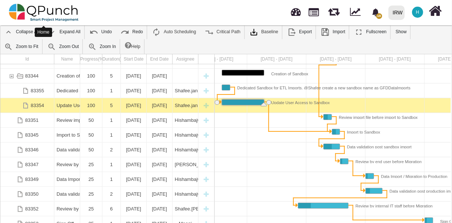
click at [18, 7] on img at bounding box center [44, 12] width 70 height 22
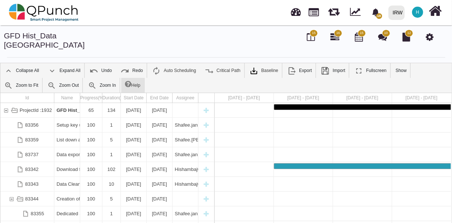
select select "**********"
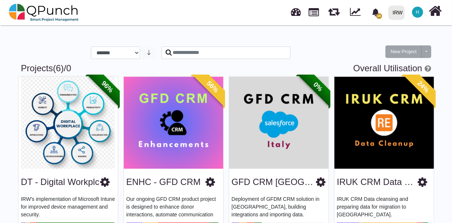
scroll to position [211, 0]
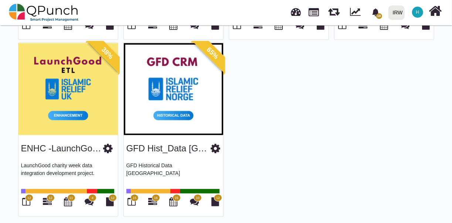
click at [180, 129] on img at bounding box center [173, 89] width 99 height 92
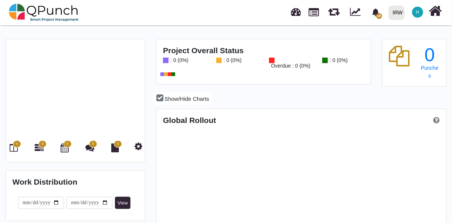
scroll to position [369525, 369519]
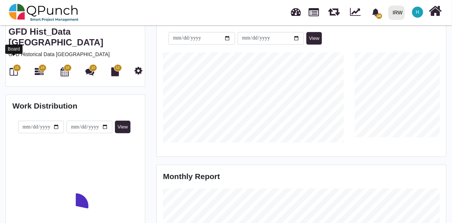
click at [9, 66] on div "15" at bounding box center [14, 72] width 11 height 13
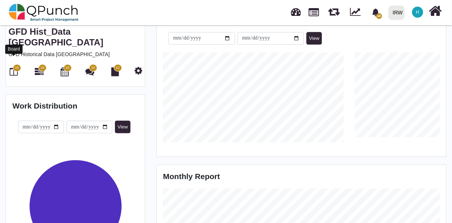
click at [15, 67] on icon at bounding box center [14, 71] width 8 height 9
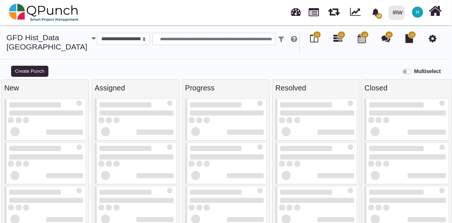
select select
